Goal: Transaction & Acquisition: Purchase product/service

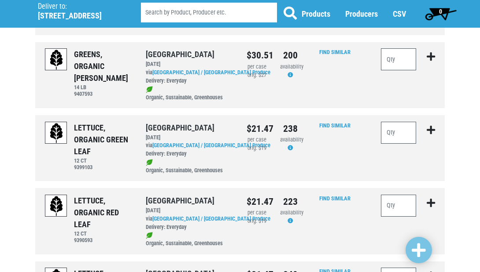
scroll to position [288, 0]
click at [404, 122] on input "number" at bounding box center [398, 133] width 35 height 22
type input "5"
click at [394, 195] on input "number" at bounding box center [398, 206] width 35 height 22
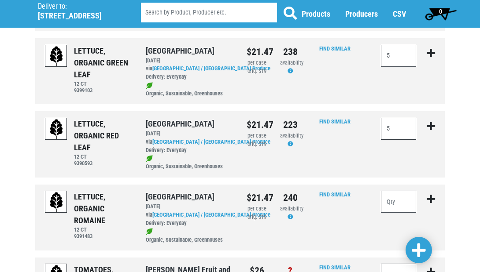
scroll to position [367, 0]
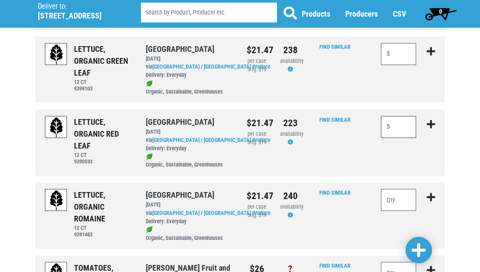
type input "5"
click at [389, 189] on input "number" at bounding box center [398, 200] width 35 height 22
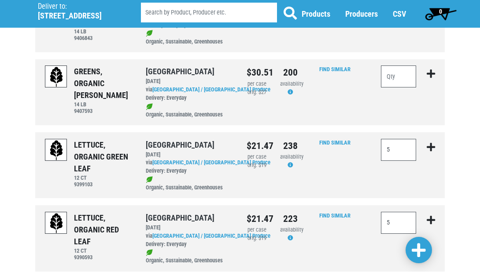
scroll to position [271, 0]
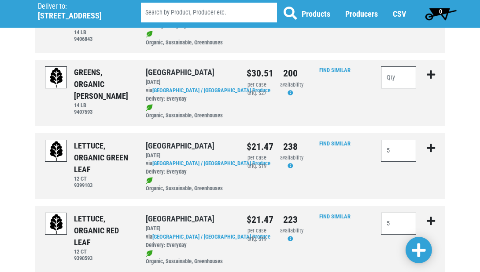
type input "10"
click at [397, 66] on input "number" at bounding box center [398, 77] width 35 height 22
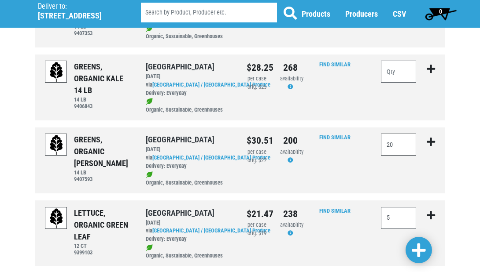
scroll to position [202, 0]
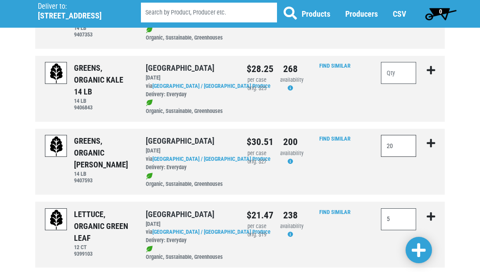
type input "2"
click at [394, 62] on input "number" at bounding box center [398, 73] width 35 height 22
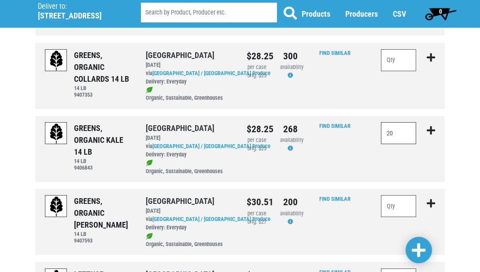
scroll to position [140, 0]
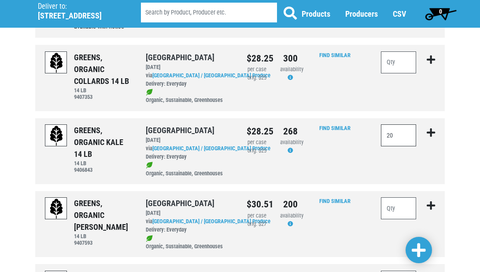
type input "20"
click at [397, 51] on input "number" at bounding box center [398, 62] width 35 height 22
type input "15"
click at [421, 246] on span at bounding box center [419, 251] width 14 height 16
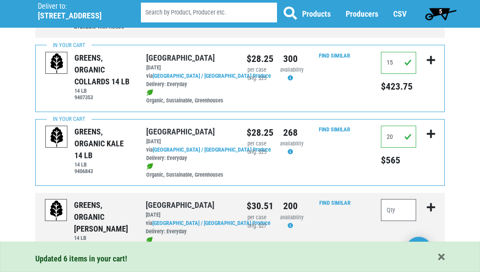
click at [440, 11] on span "5" at bounding box center [440, 11] width 3 height 7
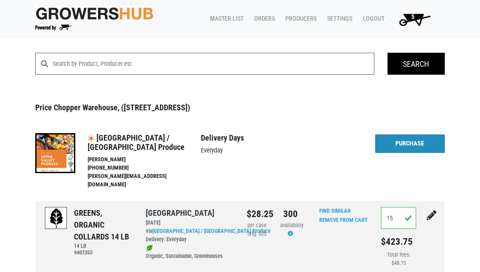
click at [395, 139] on link "Purchase" at bounding box center [410, 144] width 70 height 18
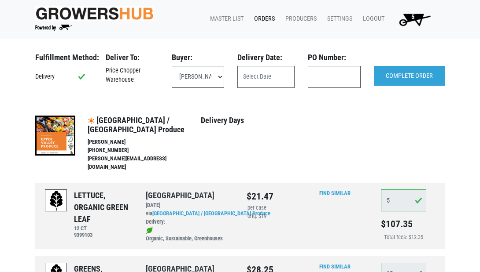
select select "eadb7b86-3440-4ccf-b1a2-9cf7cd704454"
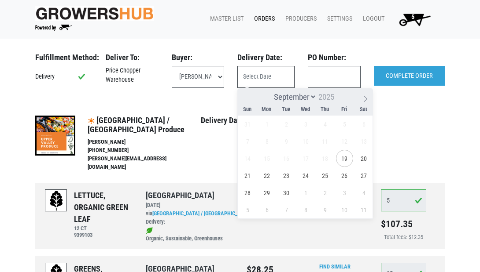
click at [255, 81] on input "text" at bounding box center [265, 77] width 57 height 22
click at [283, 174] on span "23" at bounding box center [286, 175] width 17 height 17
type input "2025-09-23"
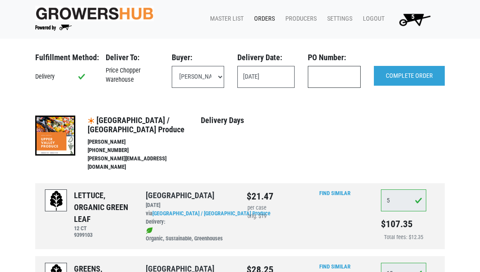
click at [327, 77] on input "text" at bounding box center [334, 77] width 53 height 22
type input "122014"
click at [410, 74] on input "COMPLETE ORDER" at bounding box center [409, 76] width 71 height 20
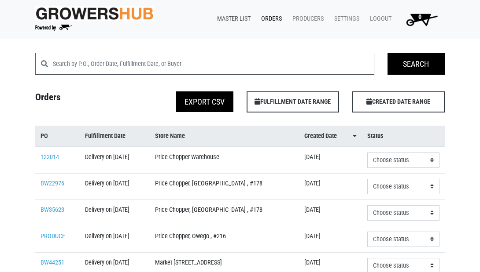
click at [234, 18] on link "Master List" at bounding box center [232, 19] width 44 height 17
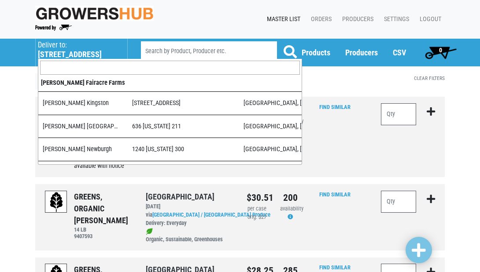
click at [82, 51] on h5 "501 Duanesburg Road" at bounding box center [78, 55] width 81 height 10
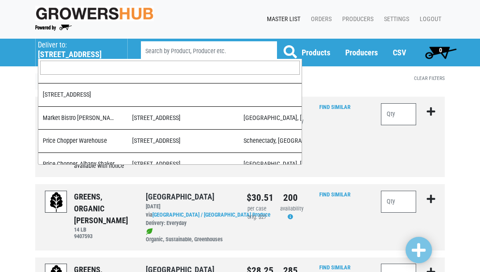
click at [83, 65] on input "search" at bounding box center [170, 68] width 260 height 14
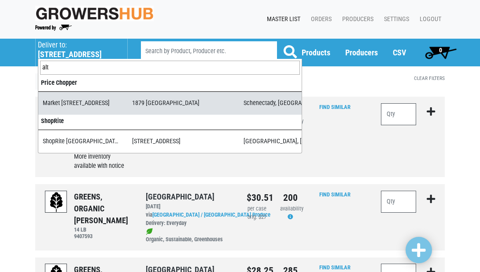
type input "alt"
select select "276ffe78-500f-4a7a-a594-15c6a6ec89cb"
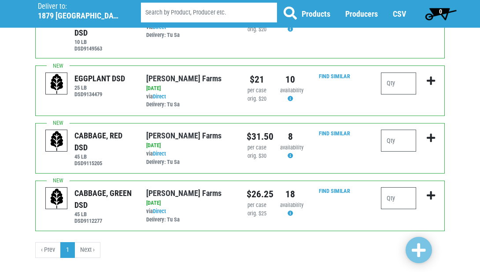
scroll to position [746, 0]
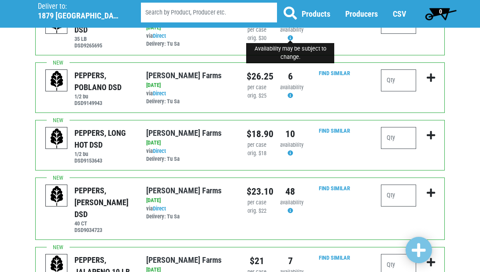
scroll to position [558, 0]
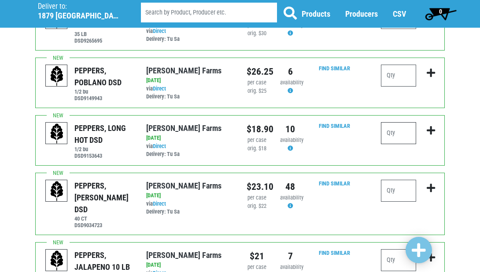
click at [395, 134] on input "number" at bounding box center [398, 133] width 35 height 22
type input "1"
click at [396, 81] on input "number" at bounding box center [398, 76] width 35 height 22
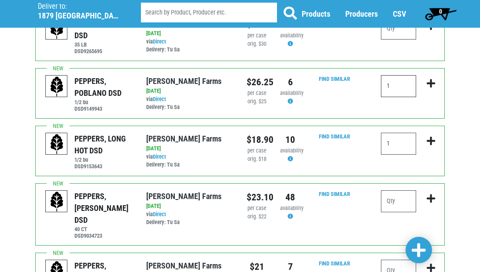
scroll to position [566, 0]
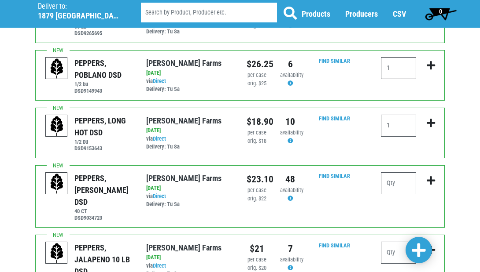
type input "1"
click at [400, 183] on input "number" at bounding box center [398, 184] width 35 height 22
type input "2"
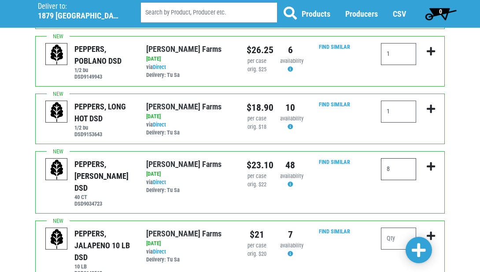
scroll to position [578, 0]
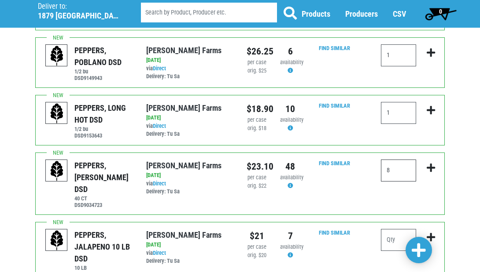
type input "8"
click at [400, 115] on input "1" at bounding box center [398, 113] width 35 height 22
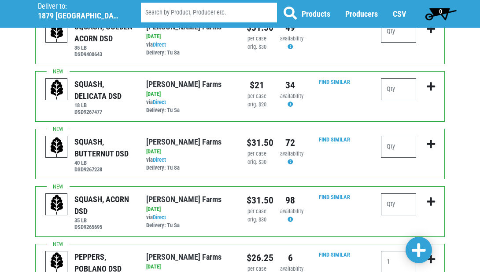
scroll to position [365, 0]
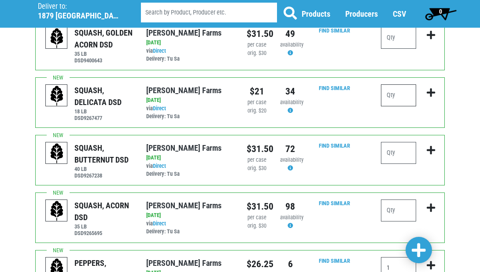
click at [394, 91] on input "number" at bounding box center [398, 96] width 35 height 22
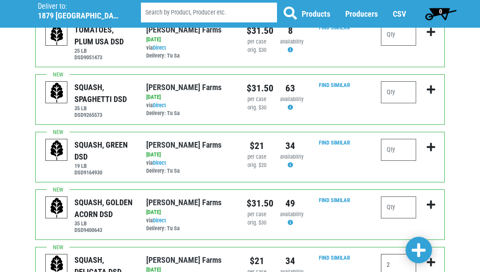
scroll to position [197, 0]
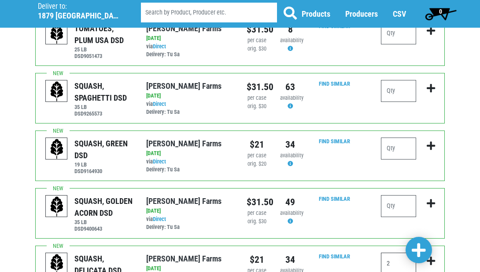
type input "2"
click at [403, 147] on input "number" at bounding box center [398, 149] width 35 height 22
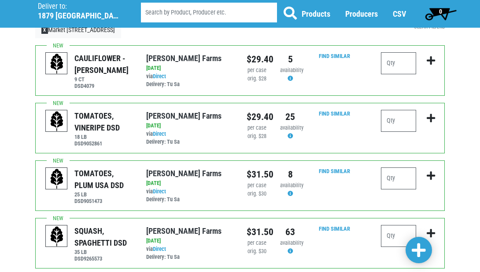
scroll to position [54, 0]
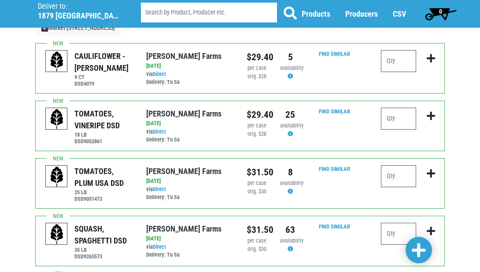
type input "8"
click at [401, 115] on input "number" at bounding box center [398, 119] width 35 height 22
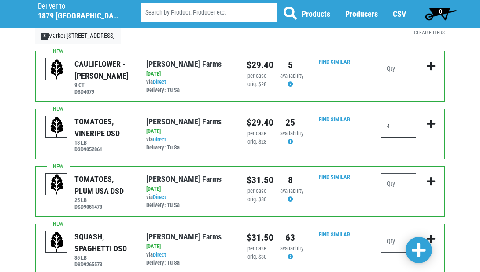
scroll to position [41, 0]
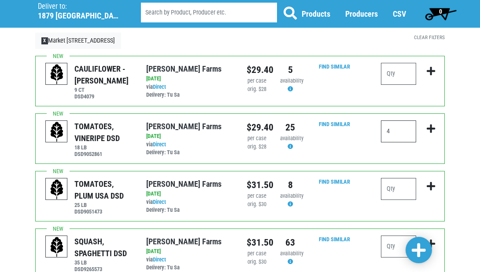
type input "4"
click at [400, 73] on input "number" at bounding box center [398, 74] width 35 height 22
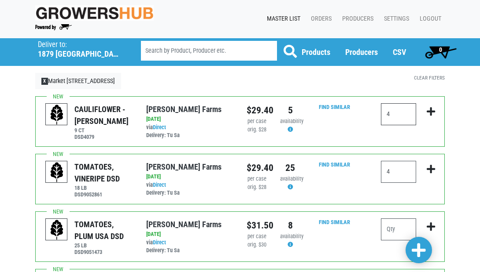
scroll to position [1, 0]
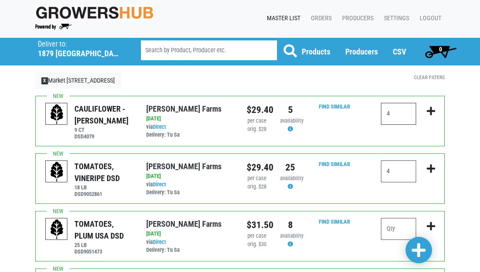
type input "4"
click at [388, 228] on input "number" at bounding box center [398, 229] width 35 height 22
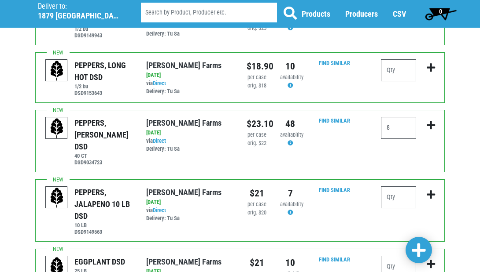
scroll to position [621, 0]
type input "1"
click at [405, 186] on input "number" at bounding box center [398, 197] width 35 height 22
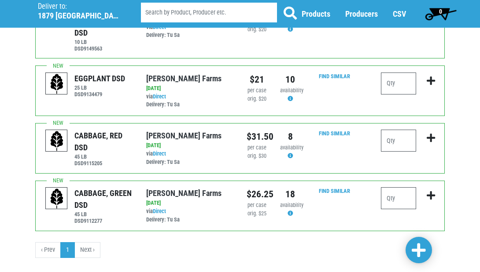
scroll to position [804, 0]
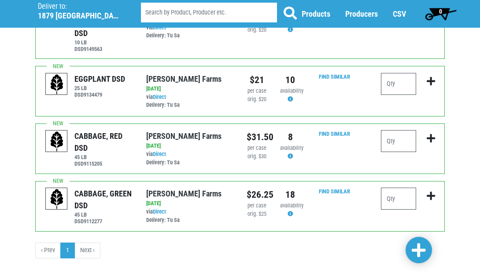
type input "1"
click at [396, 188] on input "number" at bounding box center [398, 199] width 35 height 22
type input "4"
click at [403, 130] on input "number" at bounding box center [398, 141] width 35 height 22
type input "1"
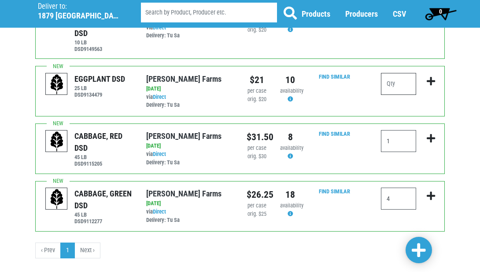
click at [400, 73] on input "number" at bounding box center [398, 84] width 35 height 22
type input "2"
click at [425, 253] on span at bounding box center [419, 251] width 14 height 16
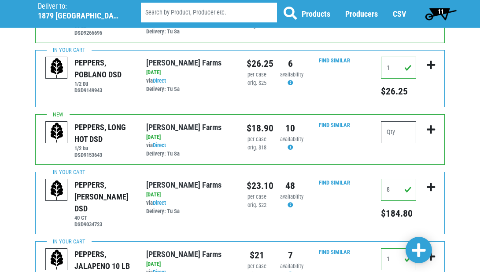
scroll to position [598, 0]
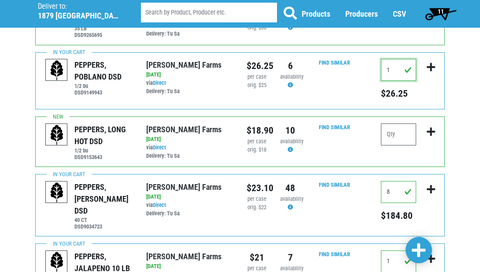
click at [394, 67] on input "1" at bounding box center [398, 70] width 35 height 22
click at [415, 253] on span at bounding box center [419, 251] width 14 height 16
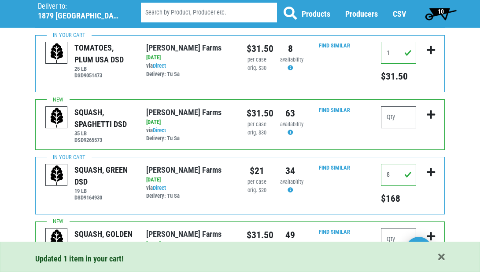
scroll to position [161, 0]
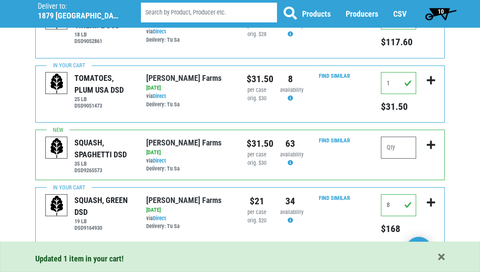
click at [436, 11] on span "10" at bounding box center [440, 14] width 39 height 18
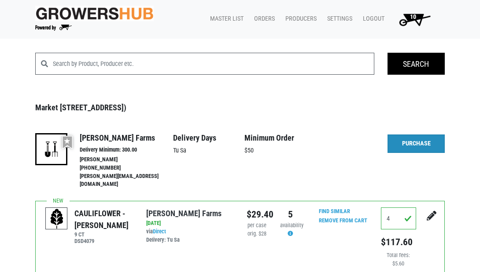
click at [416, 141] on link "Purchase" at bounding box center [415, 144] width 57 height 18
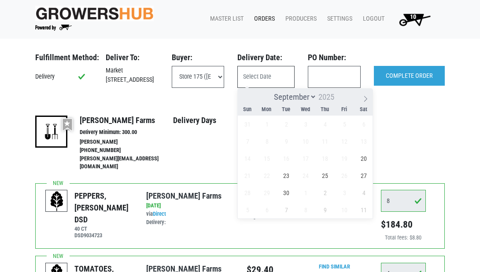
click at [261, 77] on input "text" at bounding box center [265, 77] width 57 height 22
click at [364, 157] on span "20" at bounding box center [363, 158] width 17 height 17
type input "[DATE]"
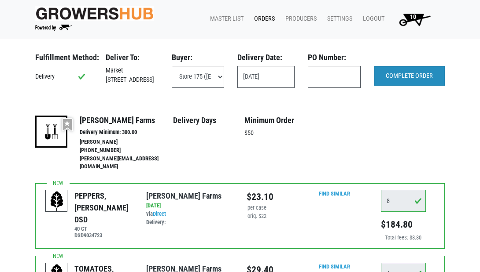
click at [394, 85] on input "COMPLETE ORDER" at bounding box center [409, 76] width 71 height 20
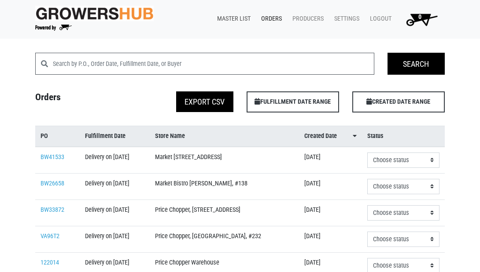
click at [241, 17] on link "Master List" at bounding box center [232, 19] width 44 height 17
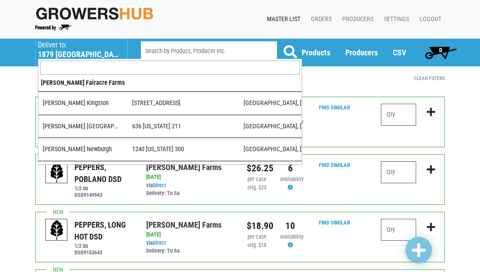
drag, startPoint x: 270, startPoint y: 3, endPoint x: 87, endPoint y: 59, distance: 191.7
click at [87, 59] on h5 "1879 Altamont Avenue" at bounding box center [78, 55] width 81 height 10
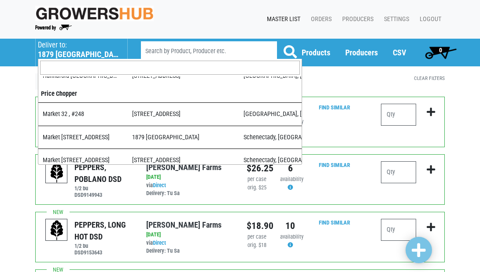
click at [86, 69] on input "search" at bounding box center [170, 68] width 260 height 14
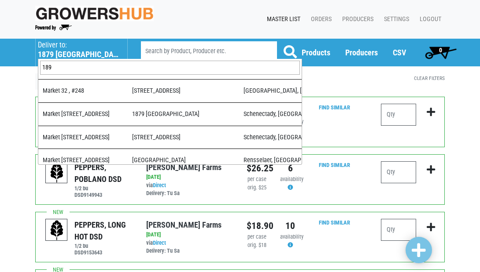
scroll to position [0, 0]
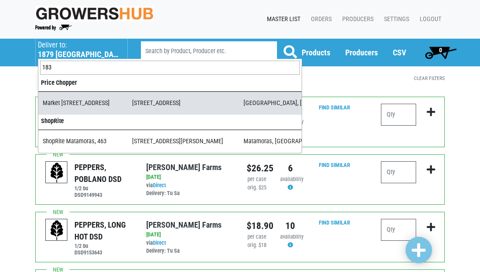
type input "183"
select select "365f9b01-ae90-49a3-8953-dc7b20a2b952"
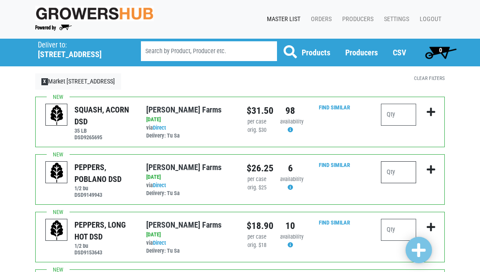
click at [404, 173] on input "number" at bounding box center [398, 173] width 35 height 22
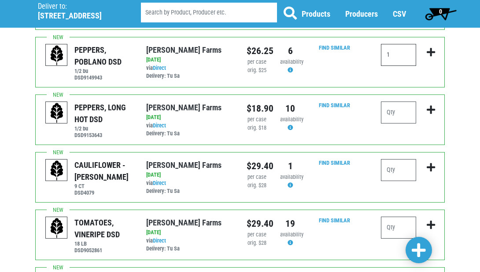
scroll to position [110, 0]
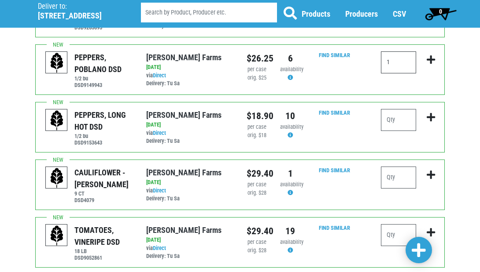
type input "1"
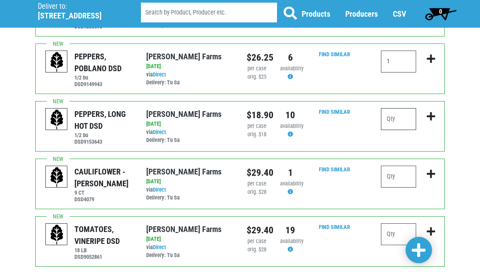
click at [405, 119] on input "number" at bounding box center [398, 119] width 35 height 22
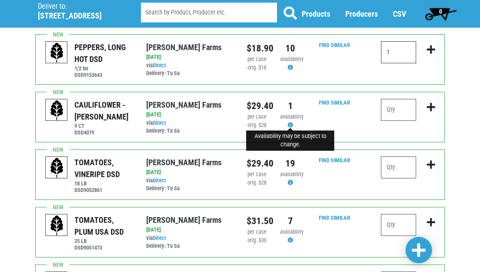
scroll to position [181, 0]
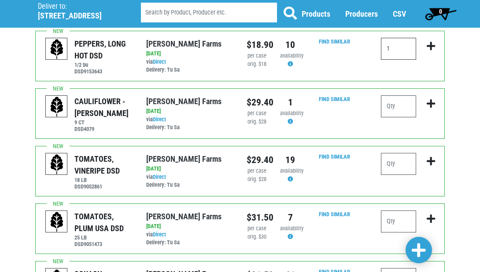
type input "1"
click at [396, 217] on input "number" at bounding box center [398, 222] width 35 height 22
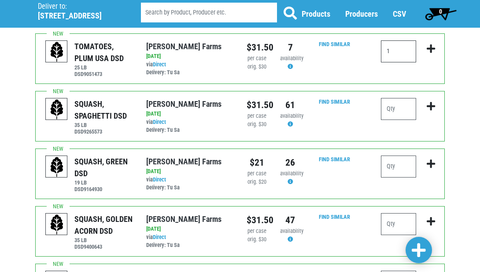
scroll to position [353, 0]
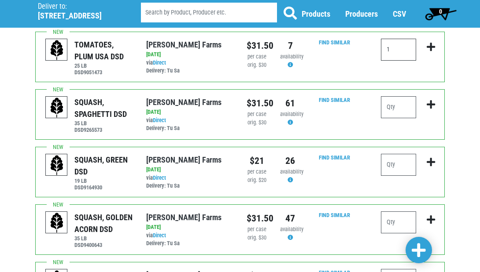
type input "1"
click at [393, 224] on input "number" at bounding box center [398, 223] width 35 height 22
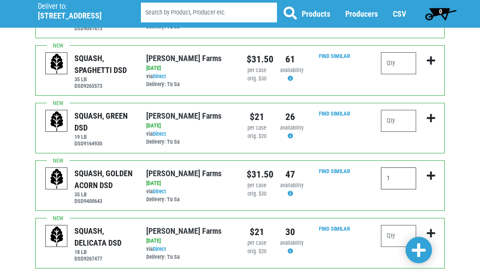
scroll to position [398, 0]
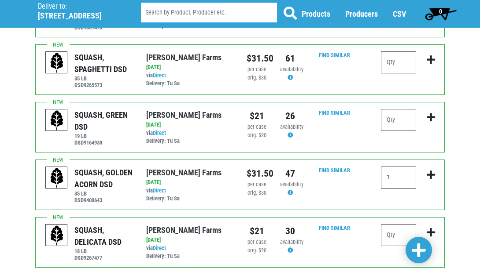
type input "1"
click at [398, 237] on input "number" at bounding box center [398, 235] width 35 height 22
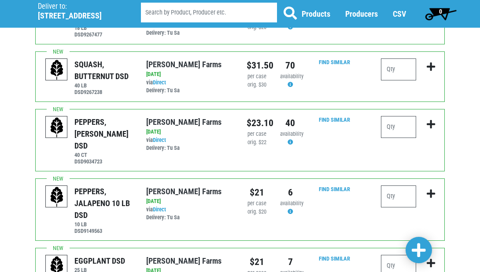
scroll to position [629, 0]
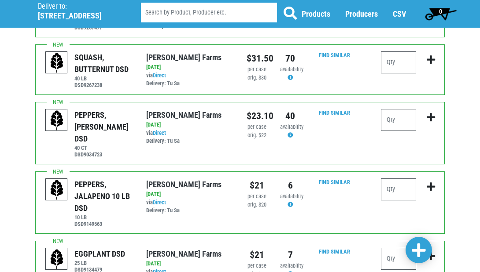
type input "1"
click at [397, 119] on input "number" at bounding box center [398, 120] width 35 height 22
type input "2"
click at [419, 251] on span at bounding box center [419, 251] width 14 height 16
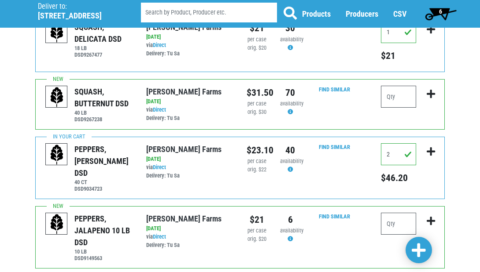
click at [441, 11] on span "6" at bounding box center [440, 11] width 3 height 7
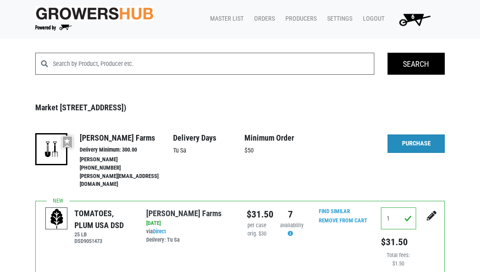
click at [418, 146] on link "Purchase" at bounding box center [415, 144] width 57 height 18
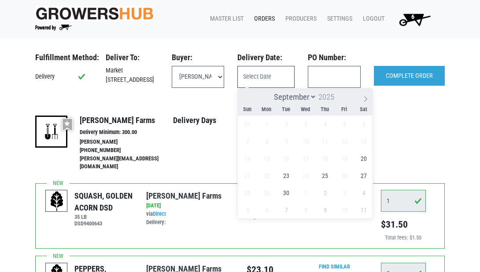
click at [247, 75] on input "text" at bounding box center [265, 77] width 57 height 22
click at [368, 157] on span "20" at bounding box center [363, 158] width 17 height 17
type input "2025-09-20"
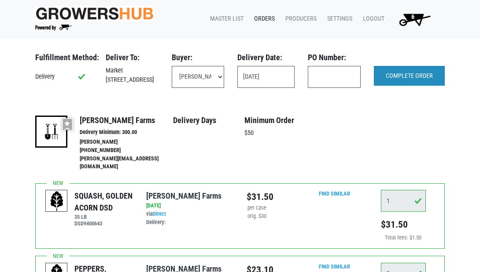
click at [409, 78] on input "COMPLETE ORDER" at bounding box center [409, 76] width 71 height 20
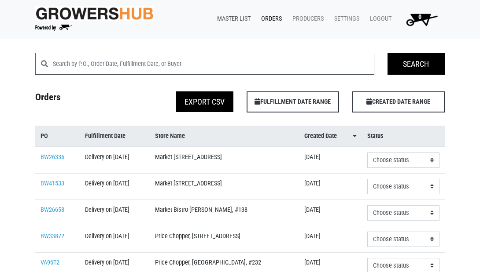
click at [233, 18] on link "Master List" at bounding box center [232, 19] width 44 height 17
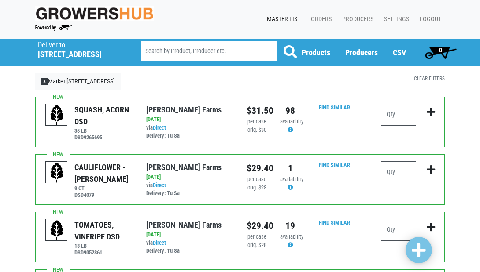
click at [278, 18] on link "Master List" at bounding box center [282, 19] width 44 height 17
click at [319, 16] on link "Orders" at bounding box center [319, 19] width 31 height 17
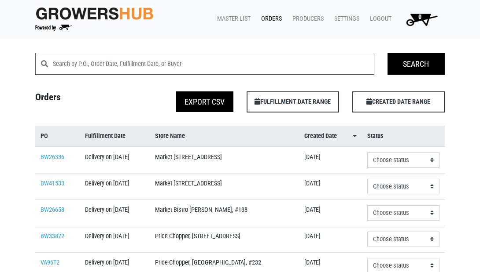
click at [268, 18] on link "Orders" at bounding box center [269, 19] width 31 height 17
